Goal: Use online tool/utility: Utilize a website feature to perform a specific function

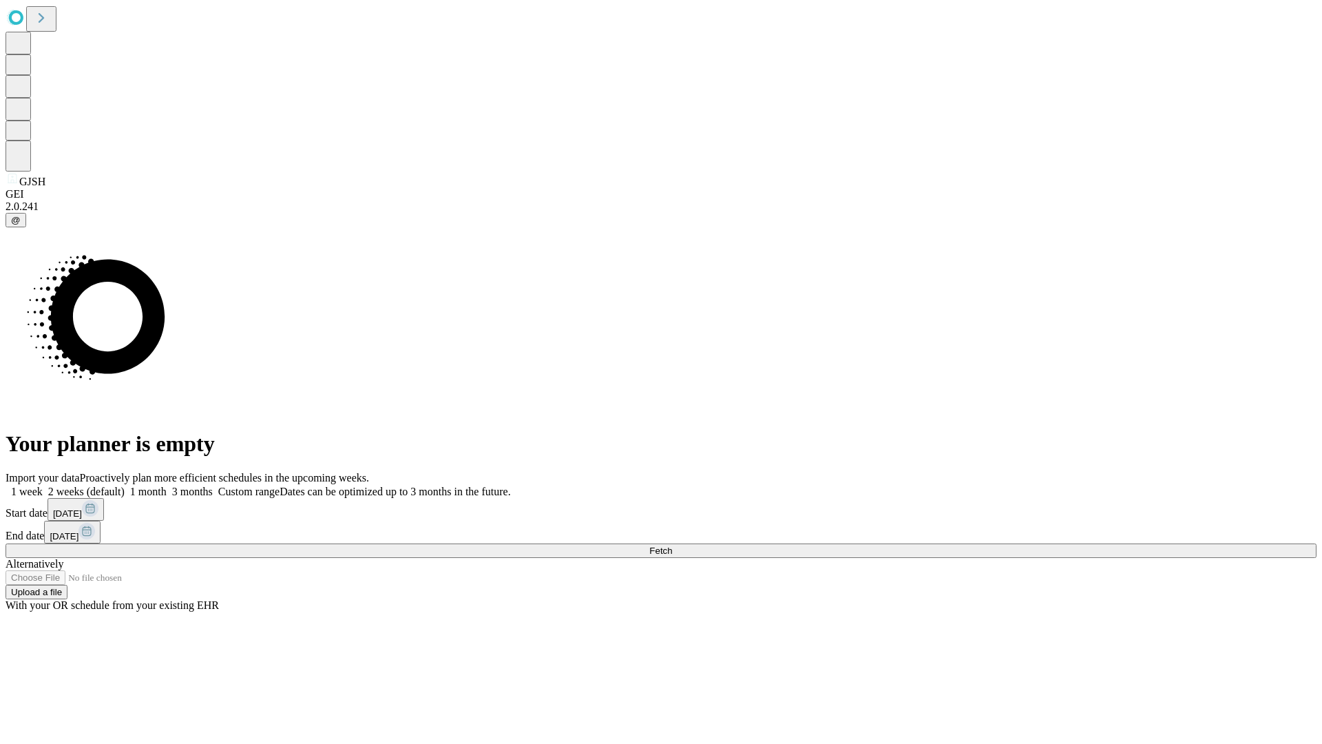
click at [672, 545] on span "Fetch" at bounding box center [660, 550] width 23 height 10
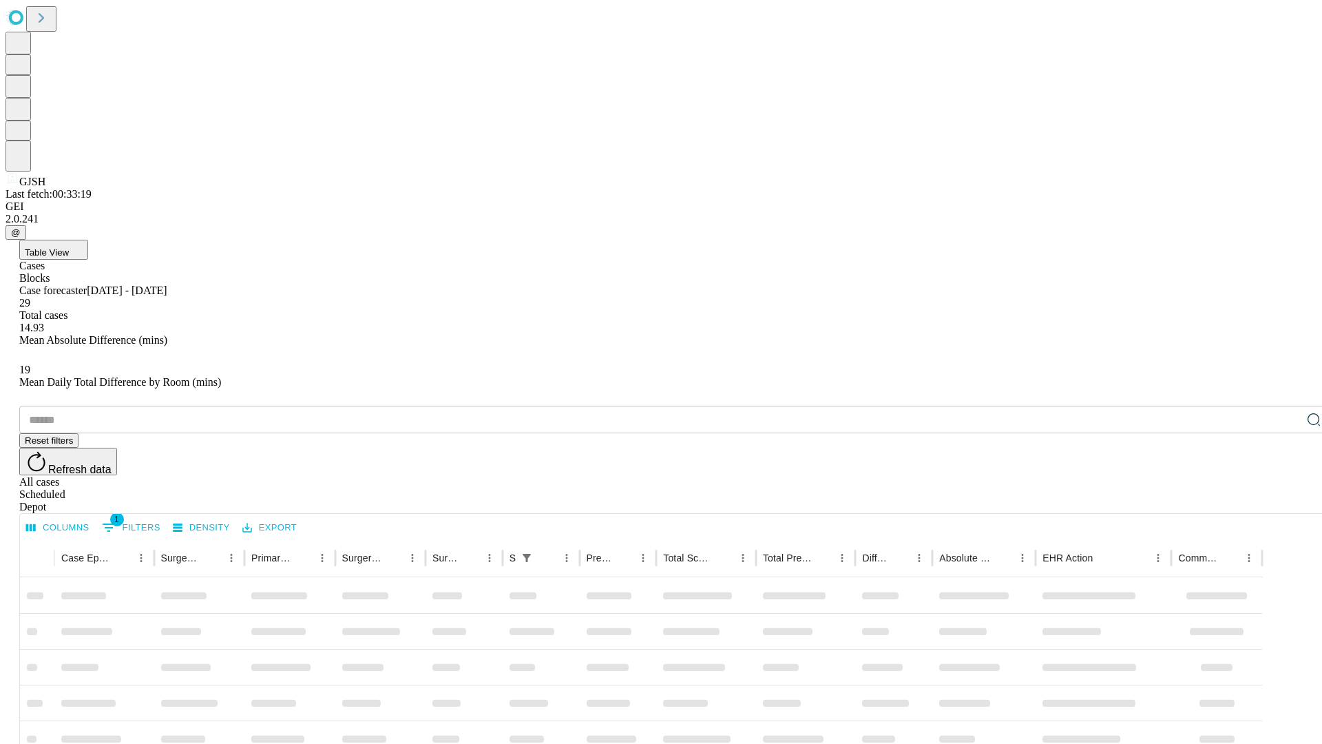
click at [69, 247] on span "Table View" at bounding box center [47, 252] width 44 height 10
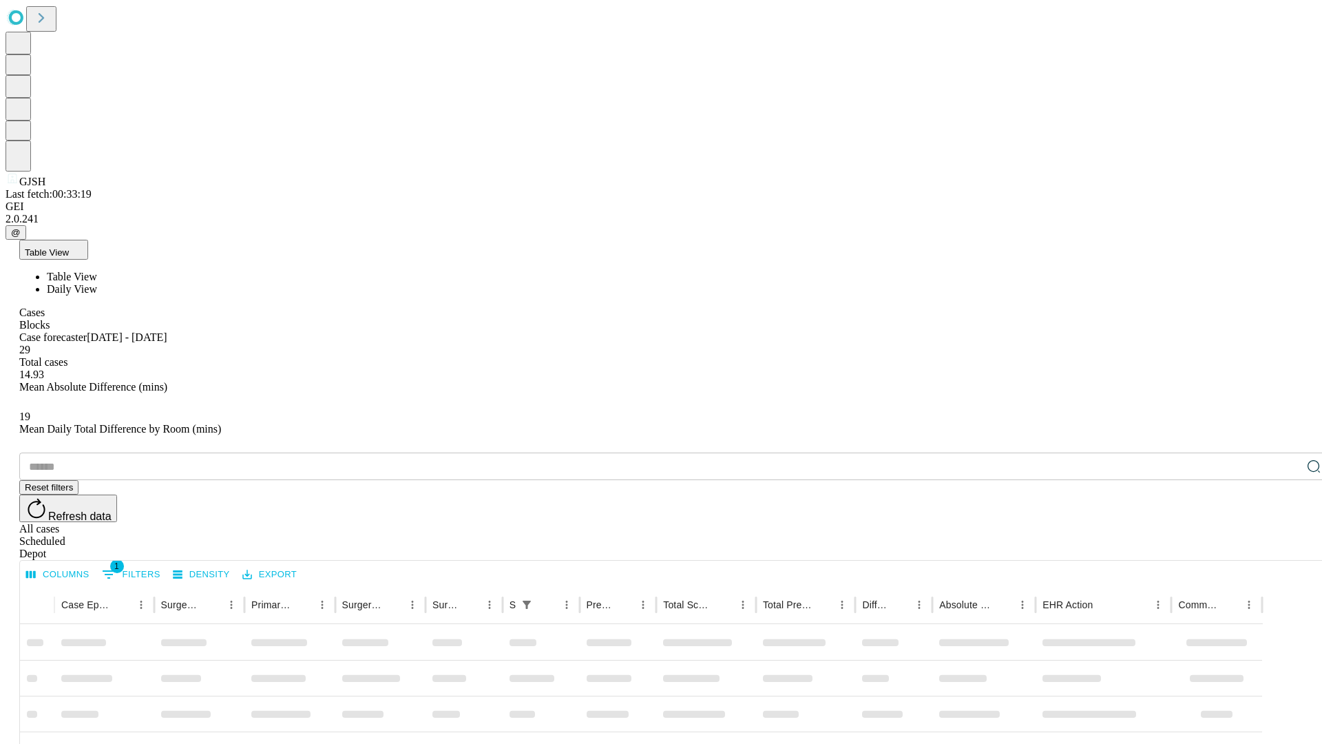
click at [97, 283] on span "Daily View" at bounding box center [72, 289] width 50 height 12
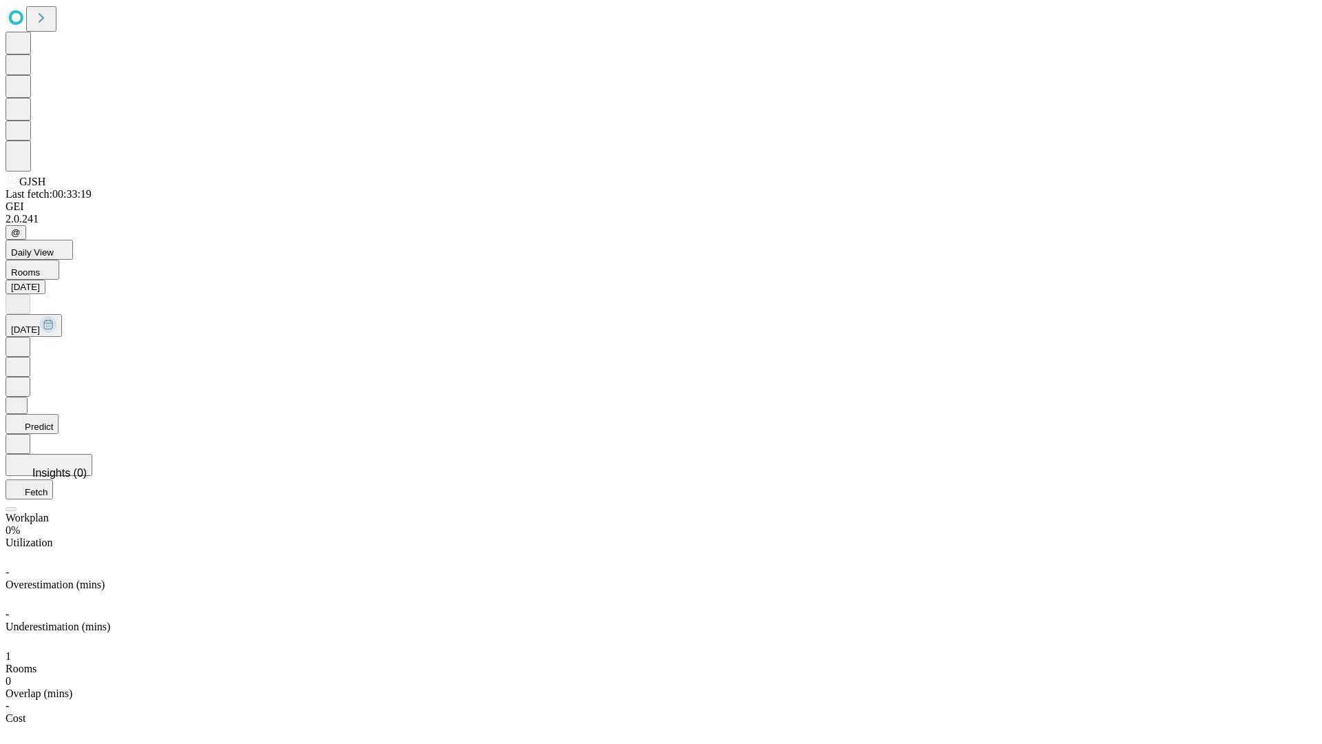
click at [59, 414] on button "Predict" at bounding box center [32, 424] width 53 height 20
